Goal: Transaction & Acquisition: Purchase product/service

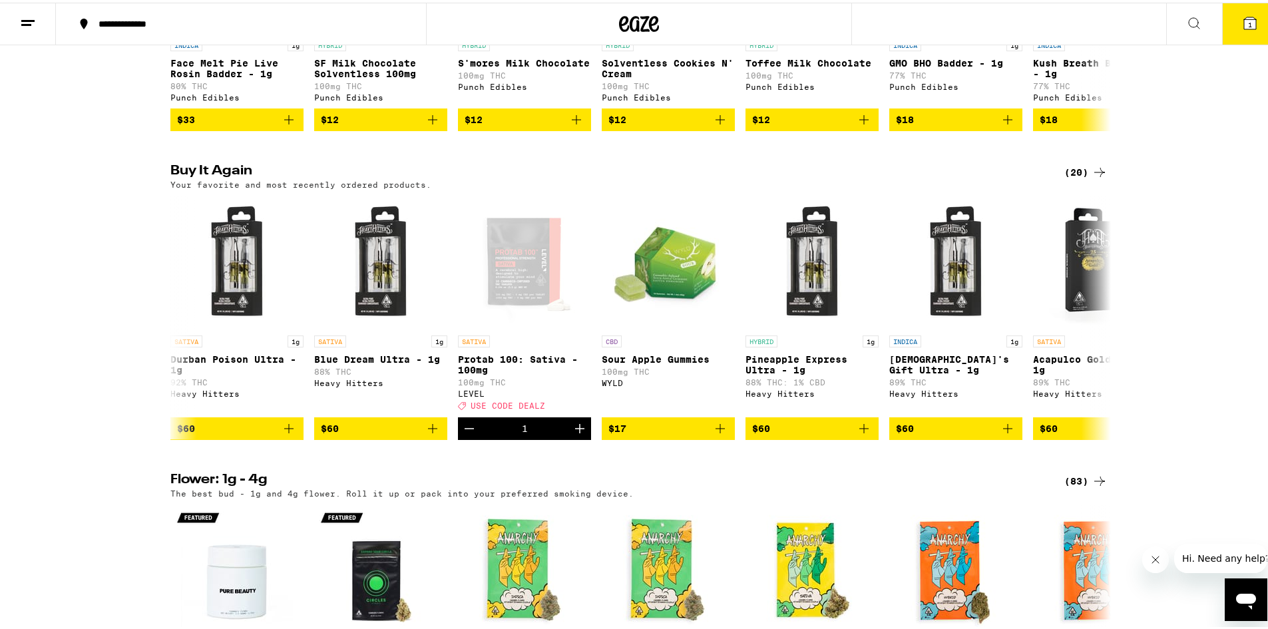
scroll to position [0, 1146]
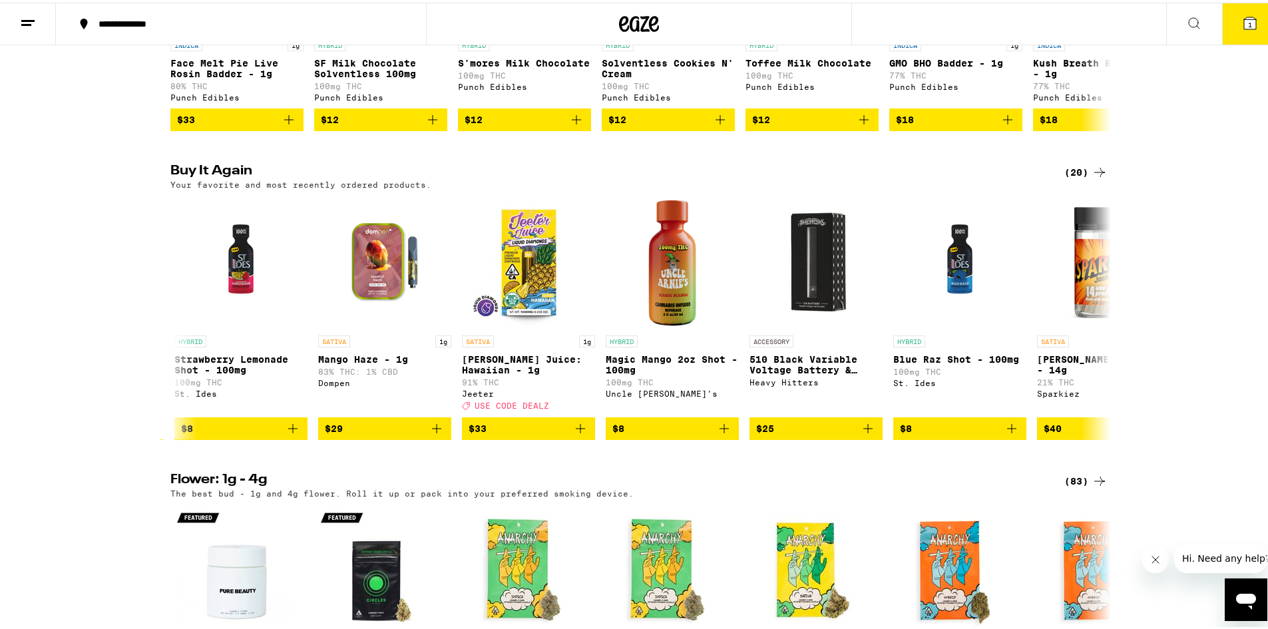
click at [1230, 34] on button "1" at bounding box center [1250, 21] width 56 height 41
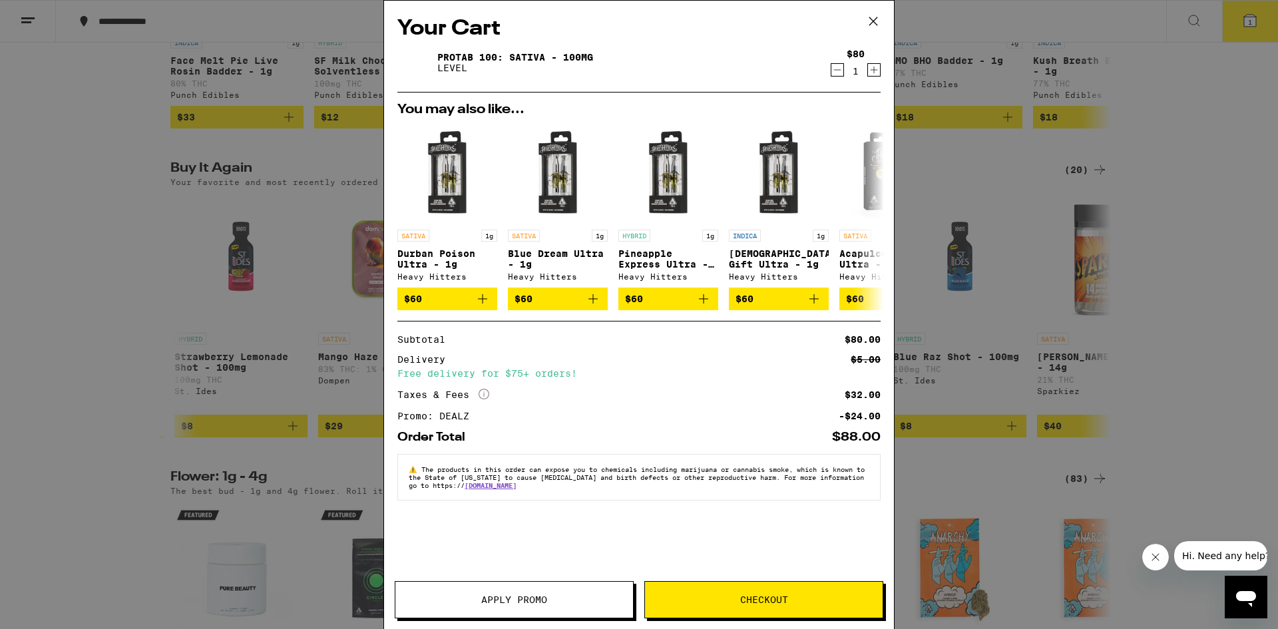
click at [721, 607] on button "Checkout" at bounding box center [763, 599] width 239 height 37
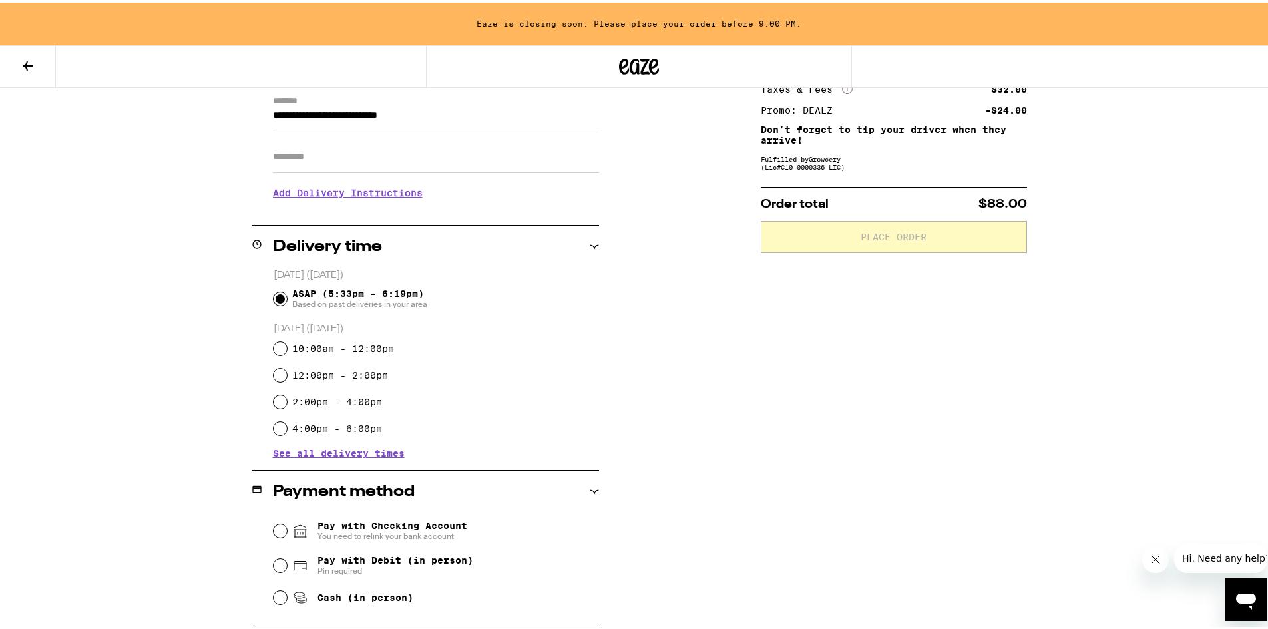
scroll to position [200, 0]
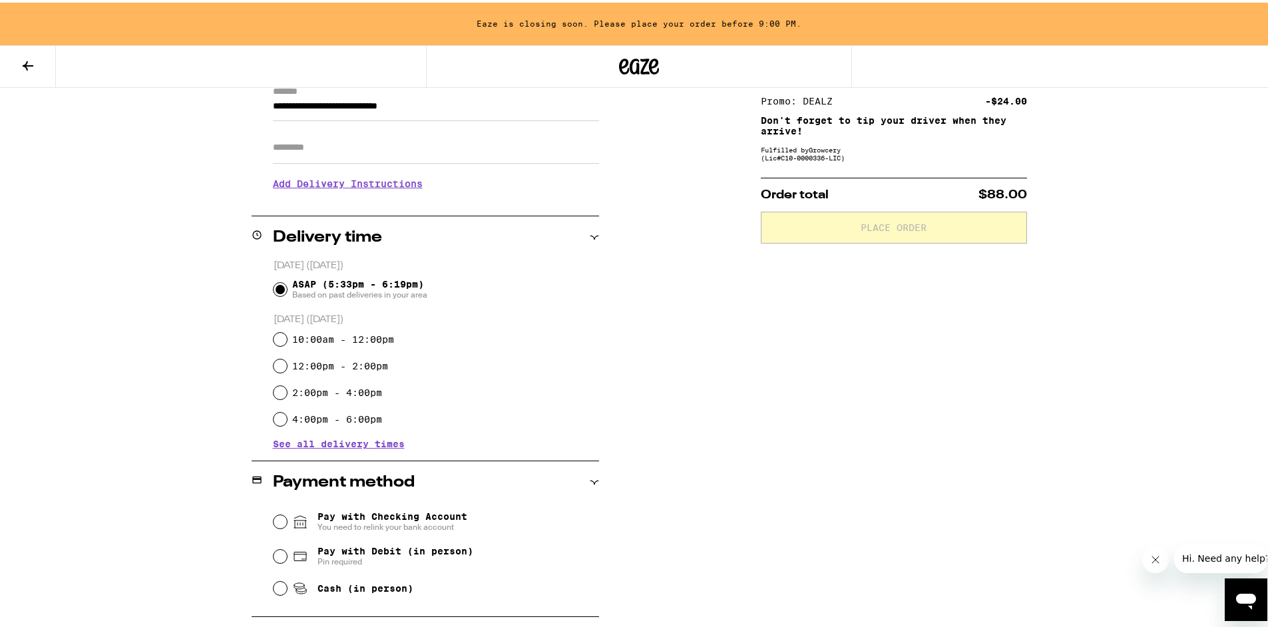
click at [369, 445] on span "See all delivery times" at bounding box center [339, 441] width 132 height 9
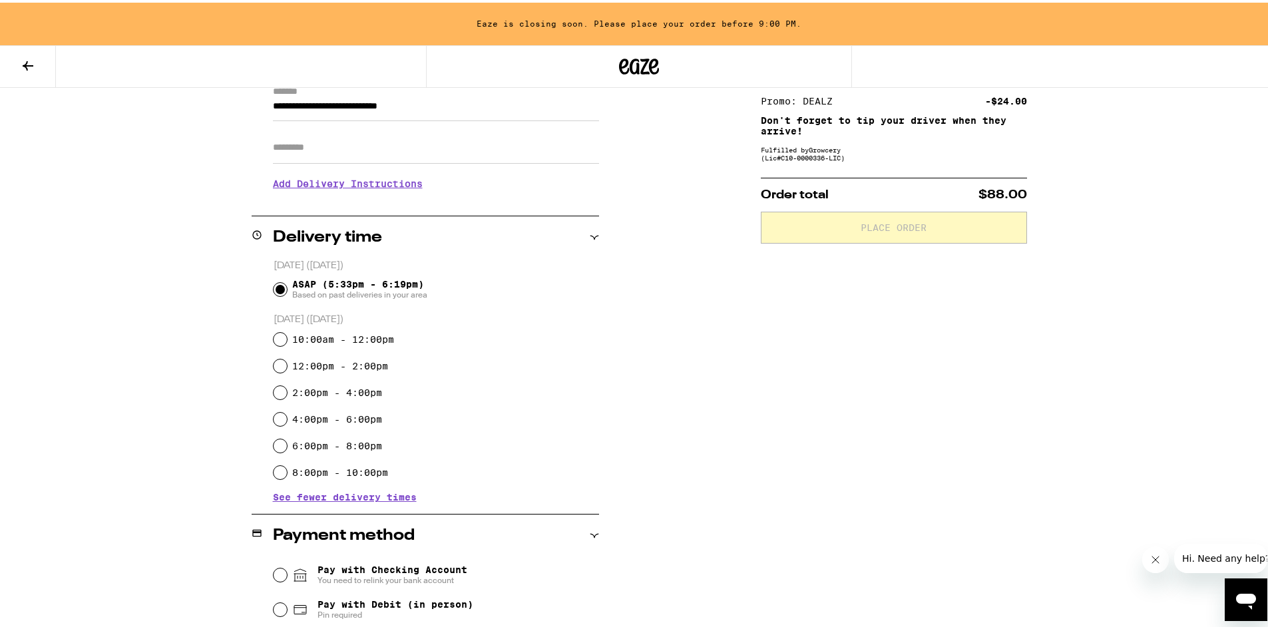
click at [353, 475] on label "8:00pm - 10:00pm" at bounding box center [340, 470] width 96 height 11
click at [287, 477] on input "8:00pm - 10:00pm" at bounding box center [280, 469] width 13 height 13
radio input "true"
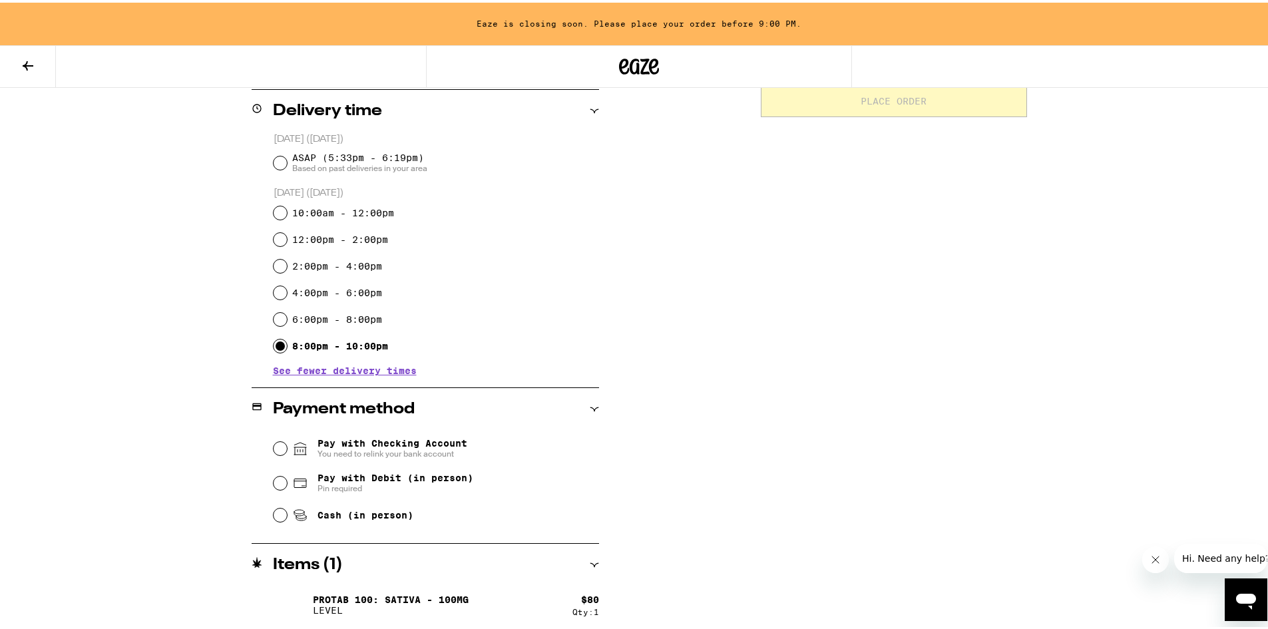
scroll to position [329, 0]
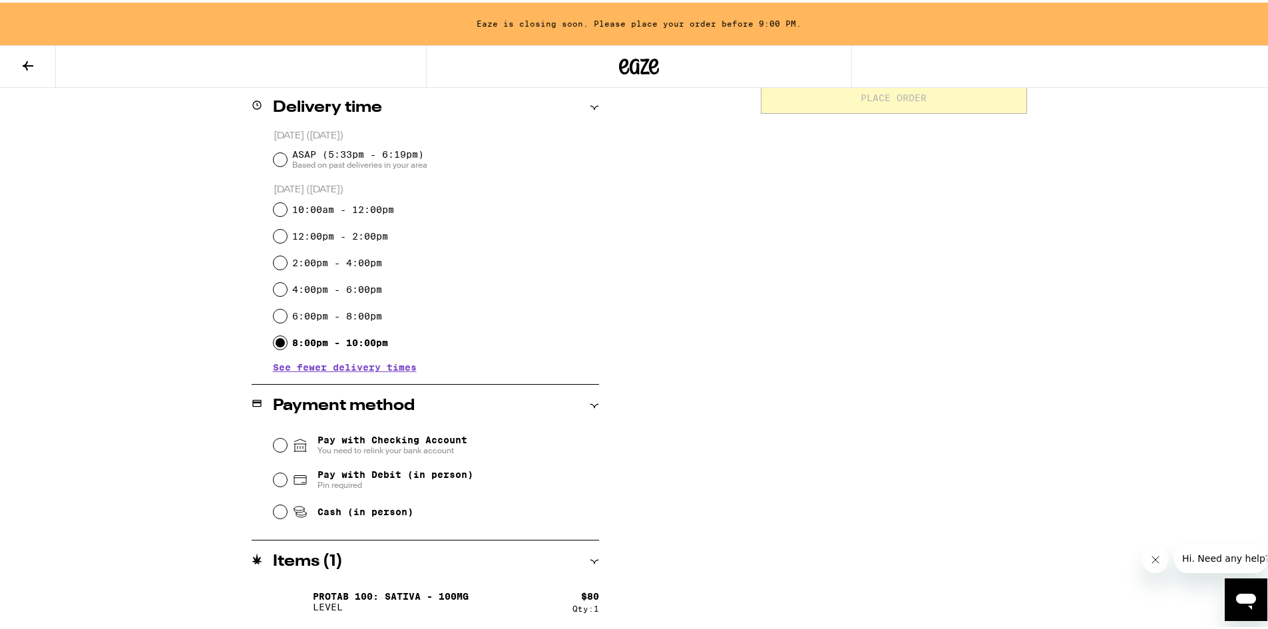
click at [442, 475] on span "Pay with Debit (in person)" at bounding box center [395, 472] width 156 height 11
click at [287, 475] on input "Pay with Debit (in person) Pin required" at bounding box center [280, 477] width 13 height 13
radio input "true"
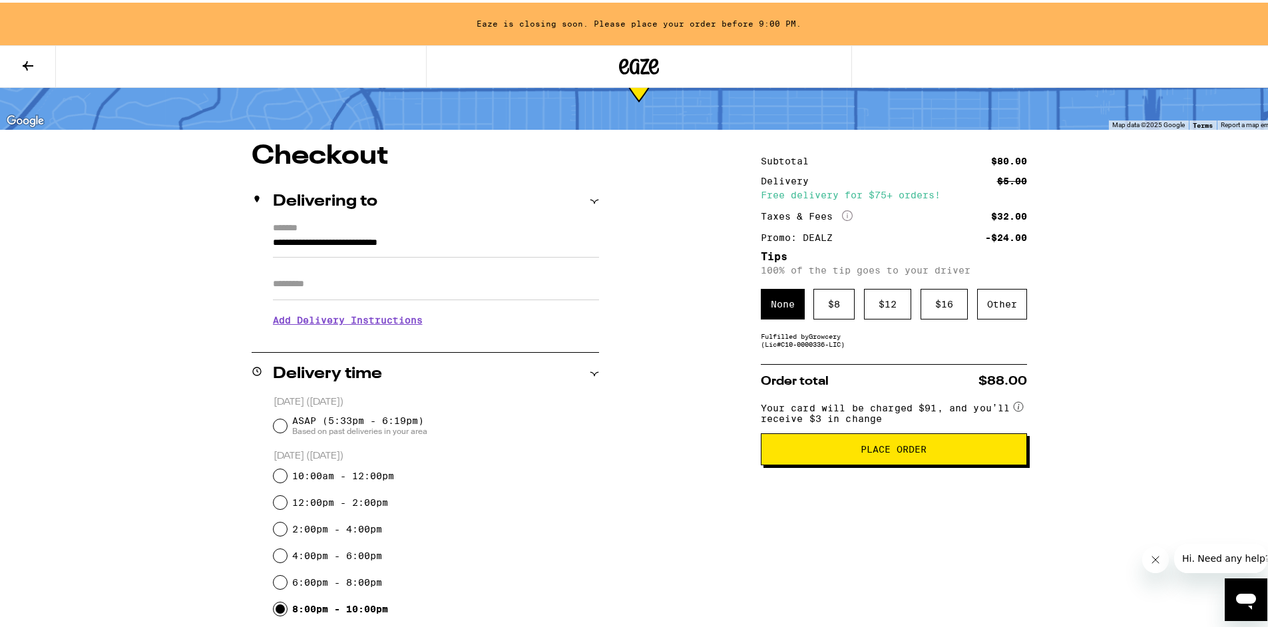
scroll to position [0, 0]
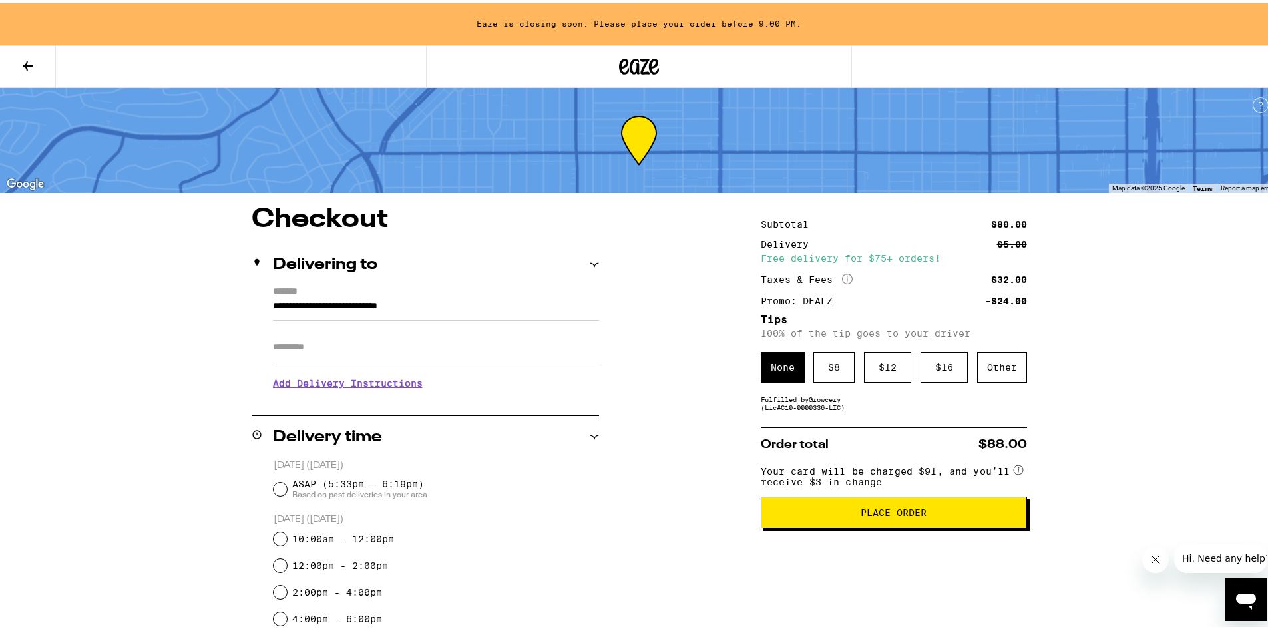
click at [792, 526] on button "Place Order" at bounding box center [894, 510] width 266 height 32
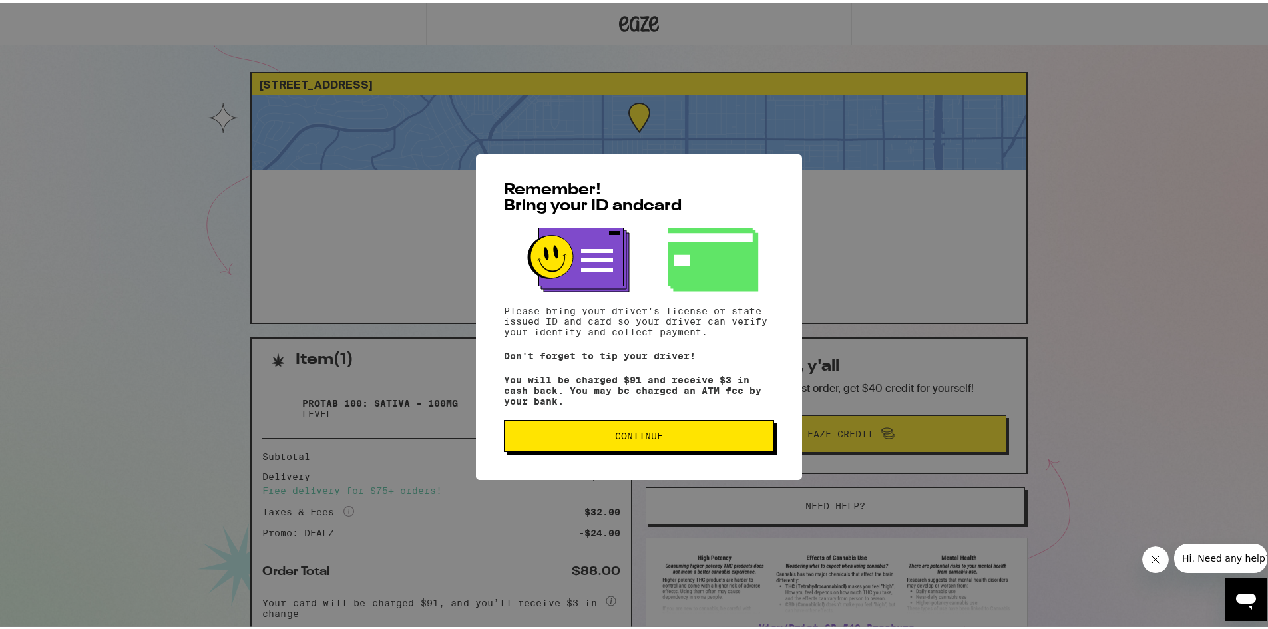
click at [665, 436] on span "Continue" at bounding box center [639, 433] width 248 height 9
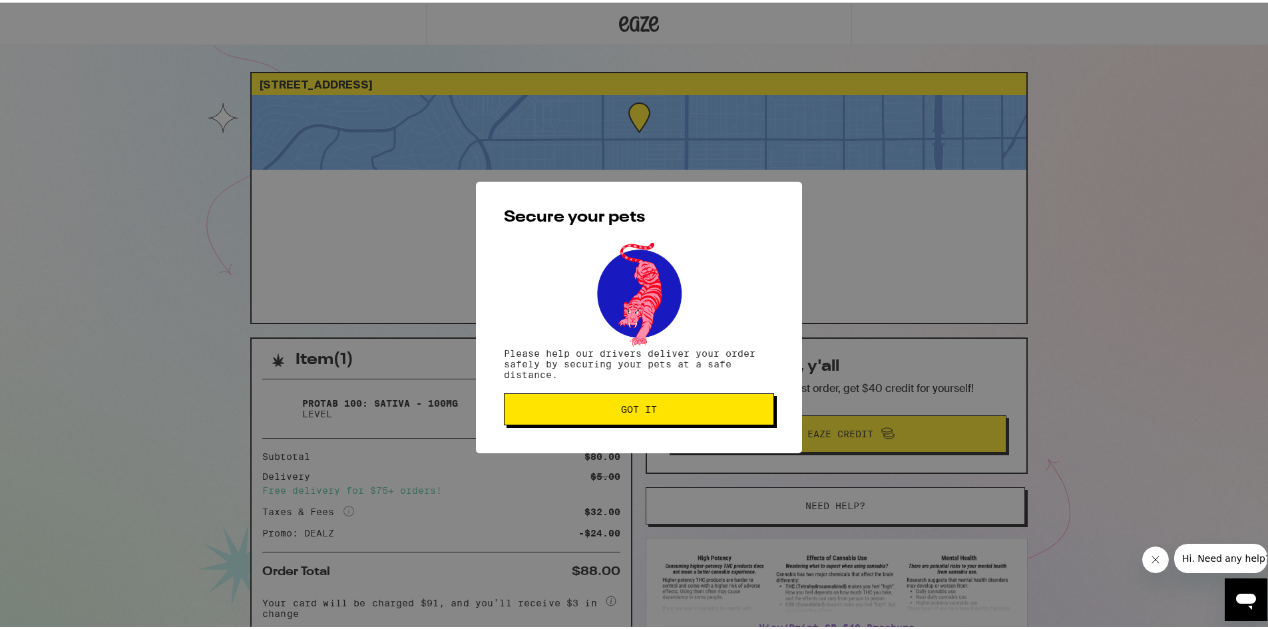
click at [573, 431] on div "Secure your pets Please help our drivers deliver your order safely by securing …" at bounding box center [639, 315] width 326 height 272
click at [571, 413] on button "Got it" at bounding box center [639, 407] width 270 height 32
